Goal: Transaction & Acquisition: Book appointment/travel/reservation

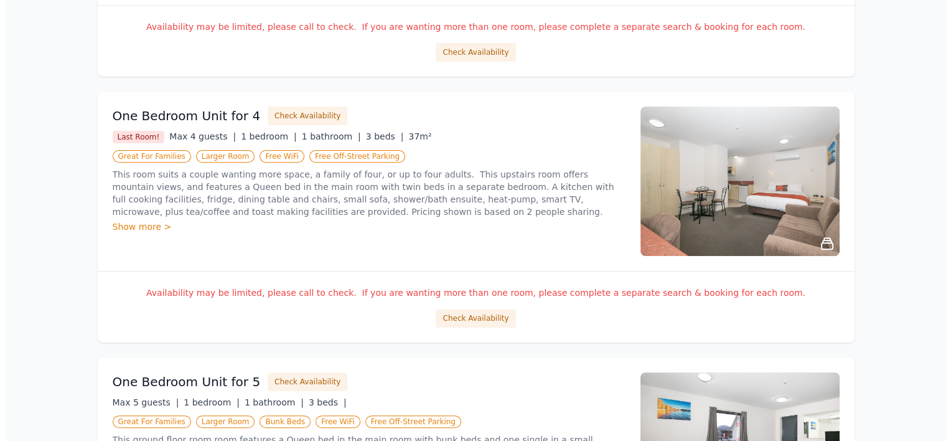
scroll to position [436, 0]
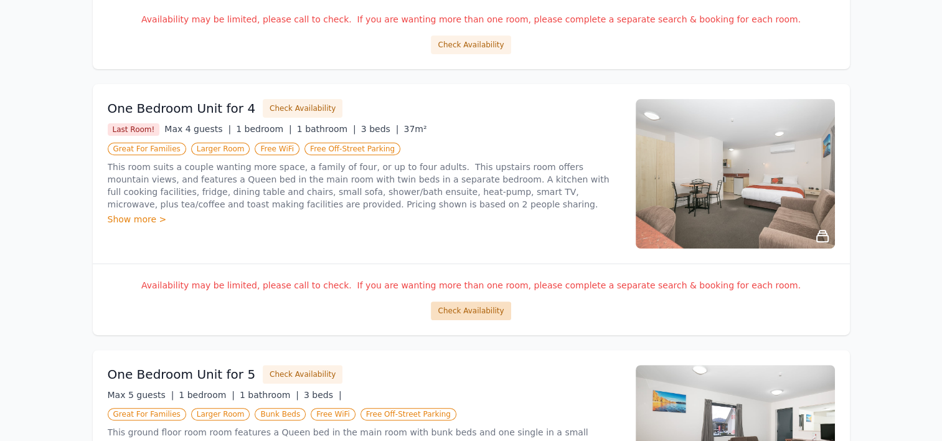
click at [454, 307] on button "Check Availability" at bounding box center [471, 310] width 80 height 19
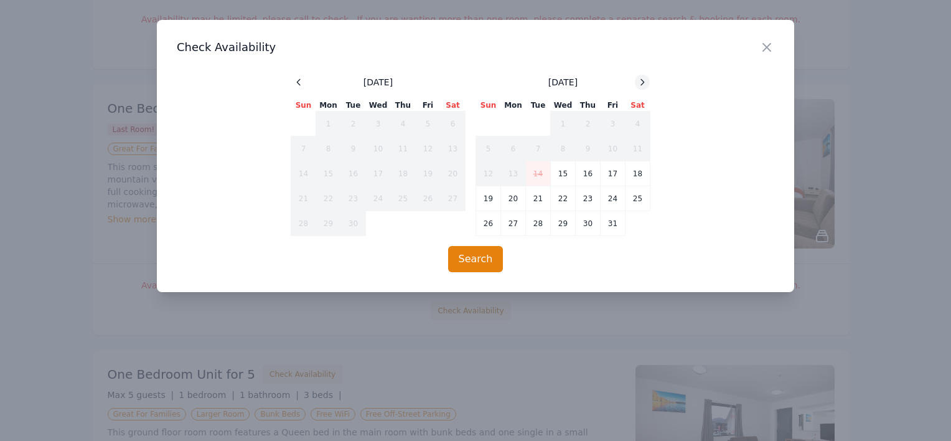
click at [642, 80] on icon at bounding box center [642, 82] width 3 height 6
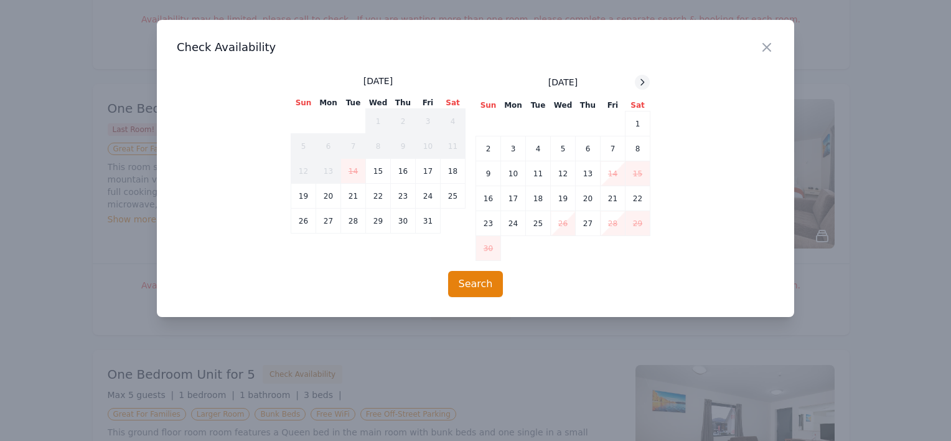
click at [642, 80] on icon at bounding box center [642, 82] width 3 height 6
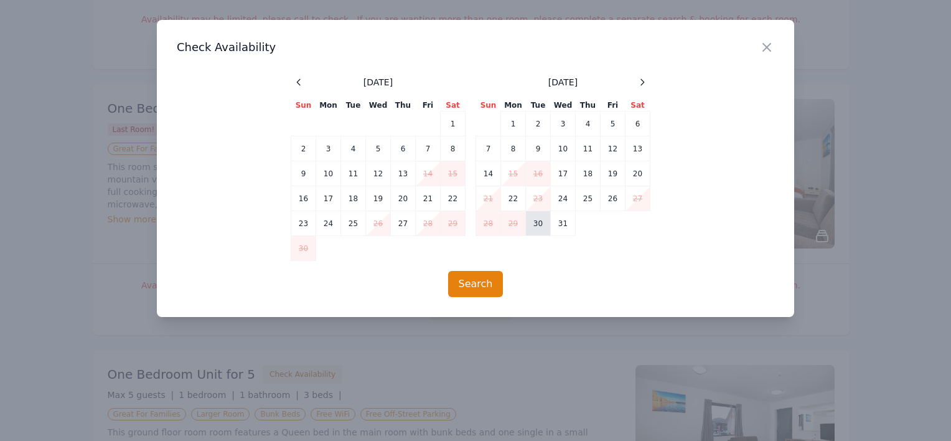
click at [535, 228] on td "30" at bounding box center [538, 223] width 25 height 25
click at [564, 228] on td "31" at bounding box center [563, 223] width 25 height 25
click at [484, 283] on button "Search" at bounding box center [475, 284] width 55 height 26
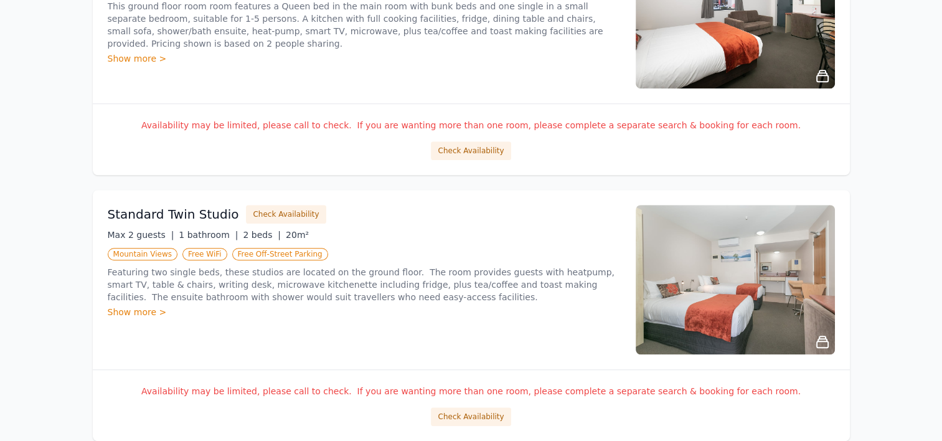
scroll to position [871, 0]
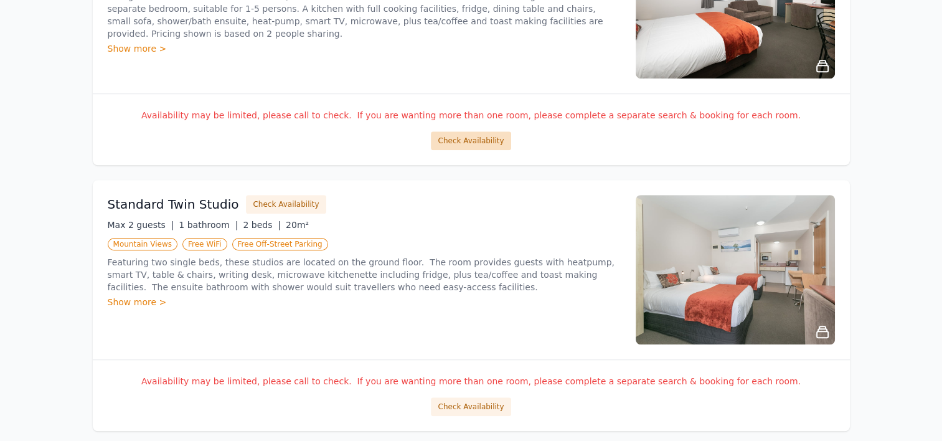
click at [460, 142] on button "Check Availability" at bounding box center [471, 140] width 80 height 19
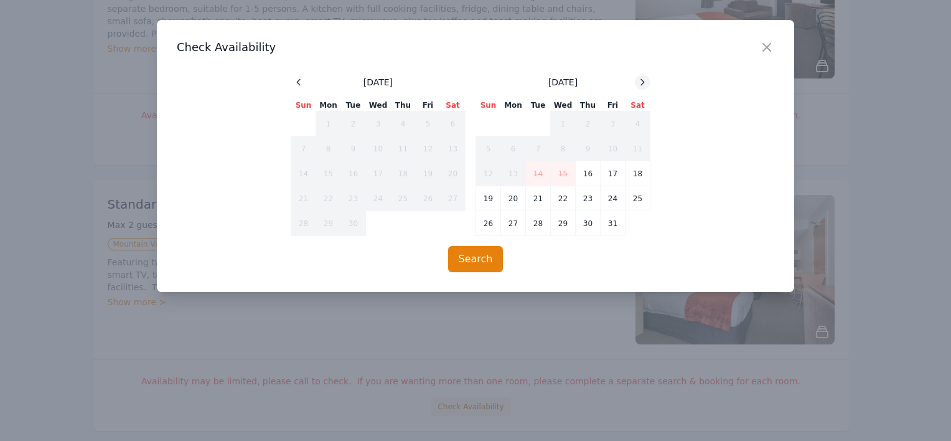
click at [640, 78] on icon at bounding box center [642, 82] width 10 height 10
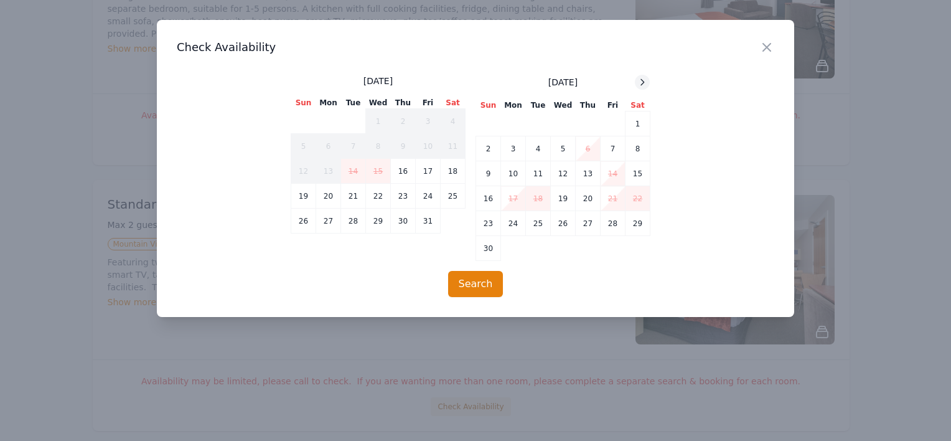
click at [640, 77] on icon at bounding box center [642, 82] width 10 height 10
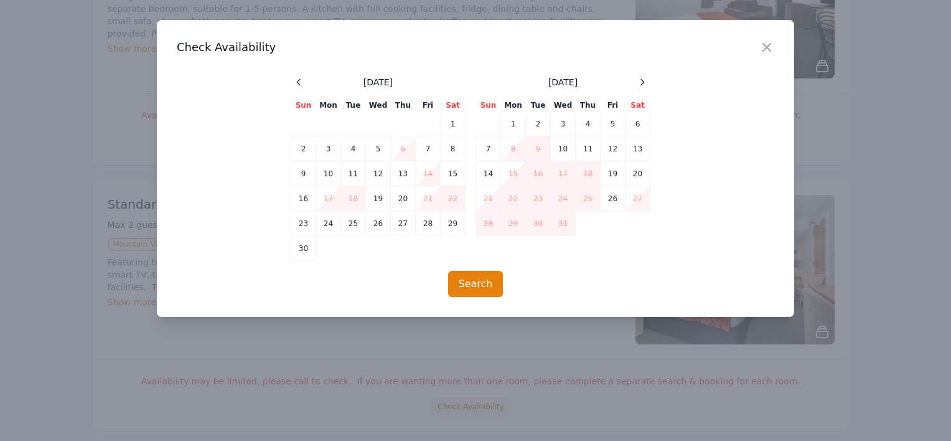
click at [558, 260] on div "[DATE] Sun Mon Tue Wed Thu Fri Sat 1 2 3 4 5 6 7 8 9 10 11 12 13 14 15 16 17 18…" at bounding box center [563, 168] width 175 height 186
click at [764, 47] on icon "button" at bounding box center [766, 47] width 15 height 15
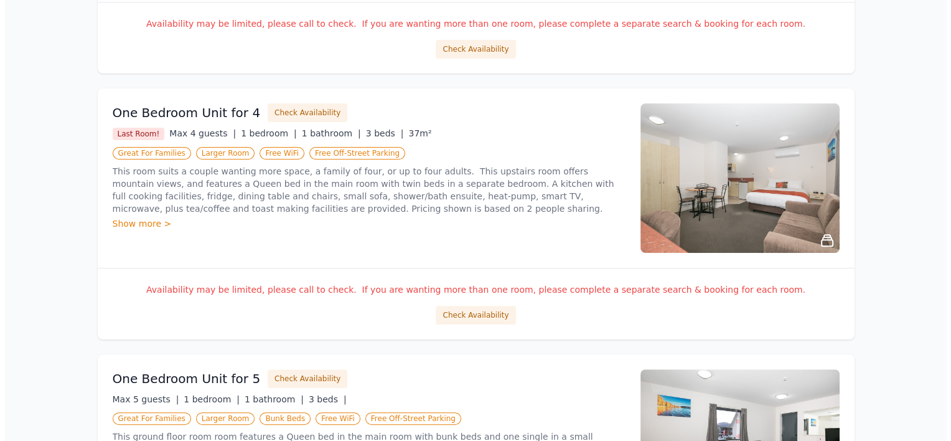
scroll to position [373, 0]
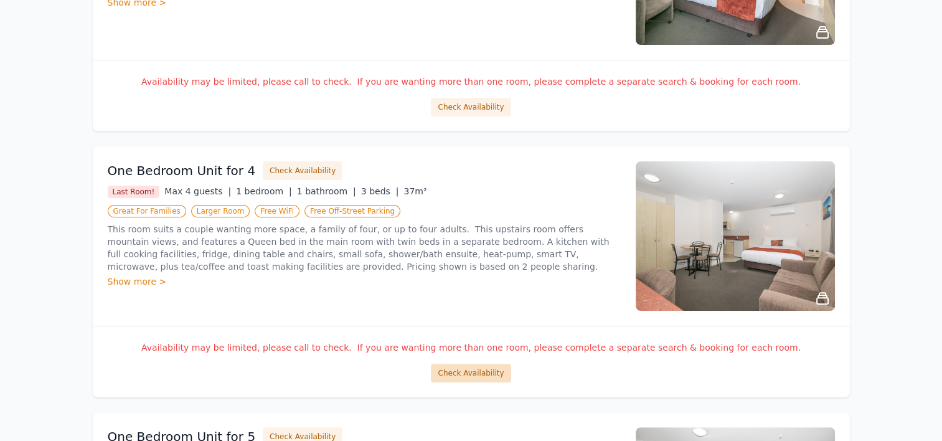
click at [468, 367] on button "Check Availability" at bounding box center [471, 372] width 80 height 19
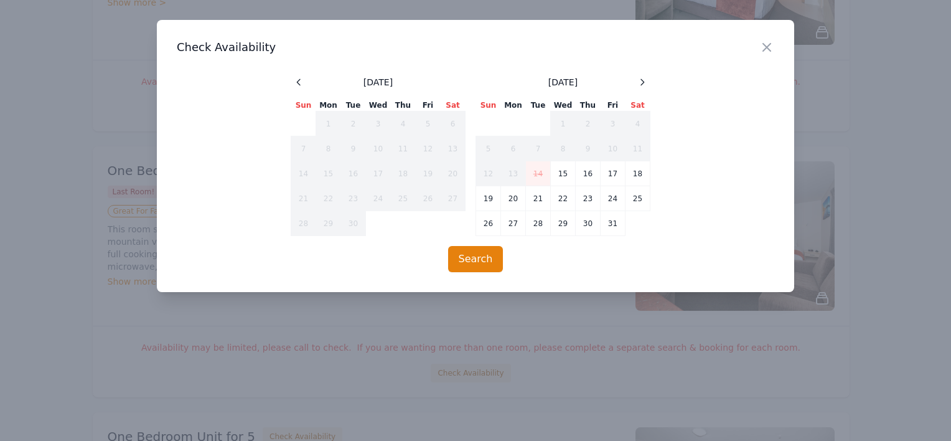
click at [634, 74] on div "Close Check Availability [DATE] Sun Mon Tue Wed Thu Fri Sat 1 2 3 4 5 6 7 8 9 1…" at bounding box center [475, 156] width 637 height 272
click at [650, 80] on span at bounding box center [642, 82] width 15 height 15
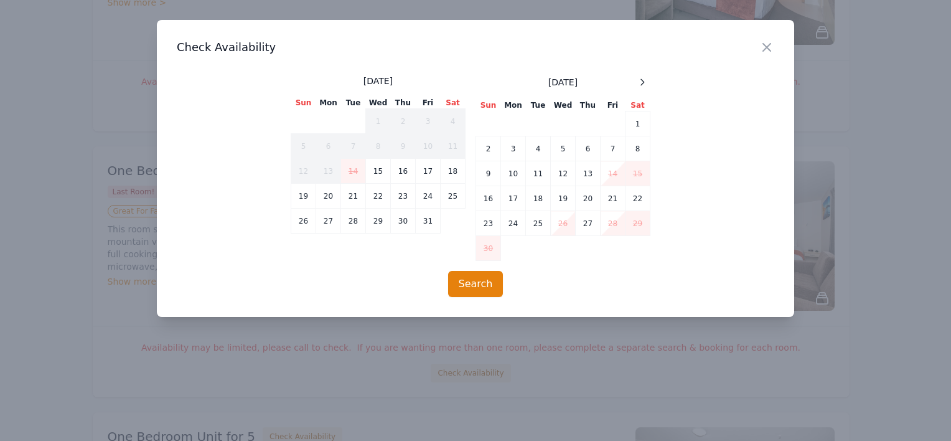
click at [650, 80] on span at bounding box center [642, 82] width 15 height 15
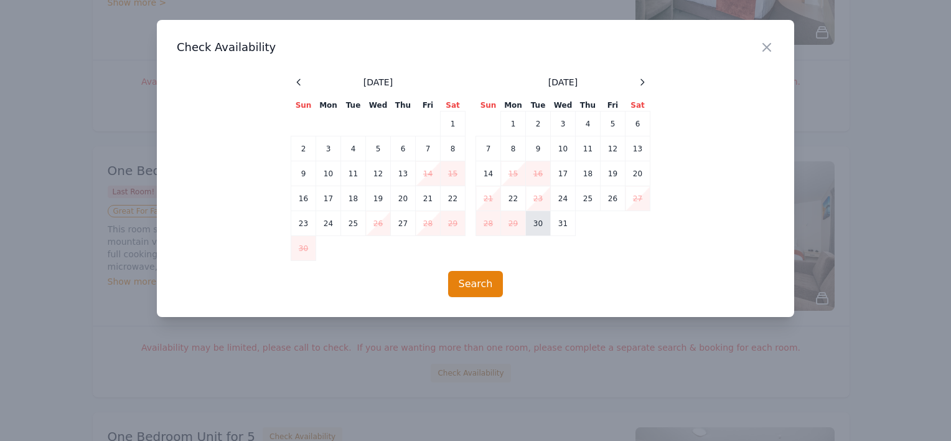
click at [535, 227] on td "30" at bounding box center [538, 223] width 25 height 25
click at [551, 226] on td "31" at bounding box center [563, 223] width 25 height 25
click at [472, 279] on button "Search" at bounding box center [475, 284] width 55 height 26
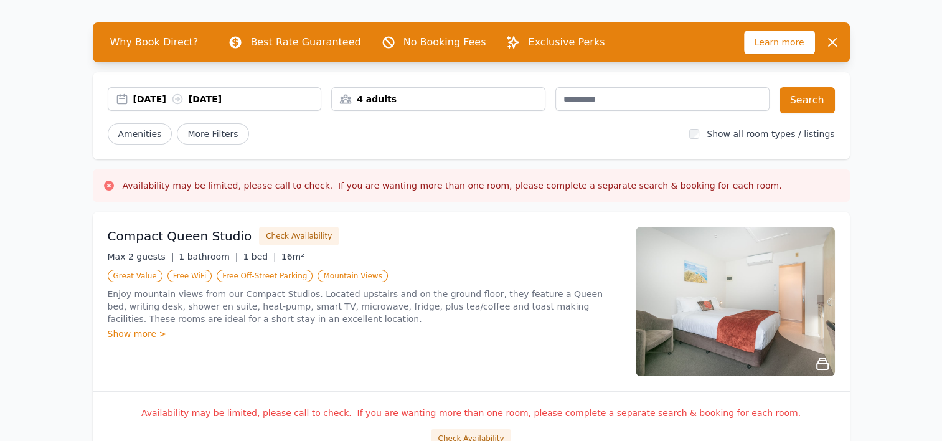
scroll to position [62, 0]
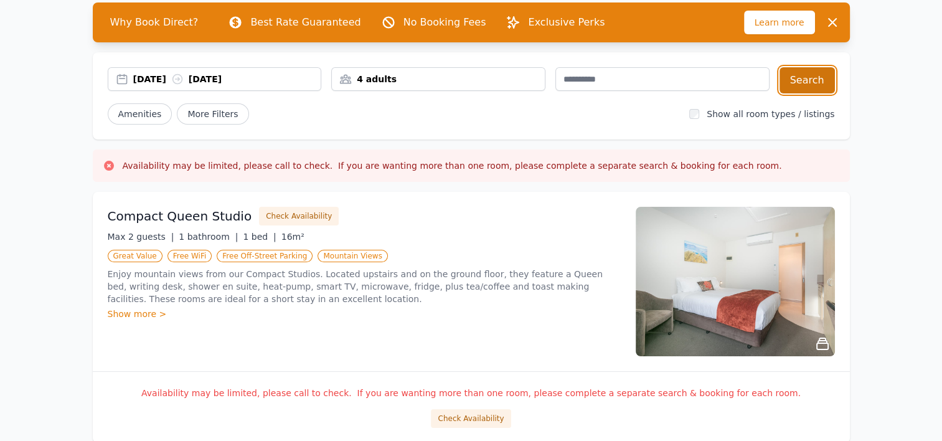
click at [804, 80] on button "Search" at bounding box center [806, 80] width 55 height 26
